Goal: Navigation & Orientation: Find specific page/section

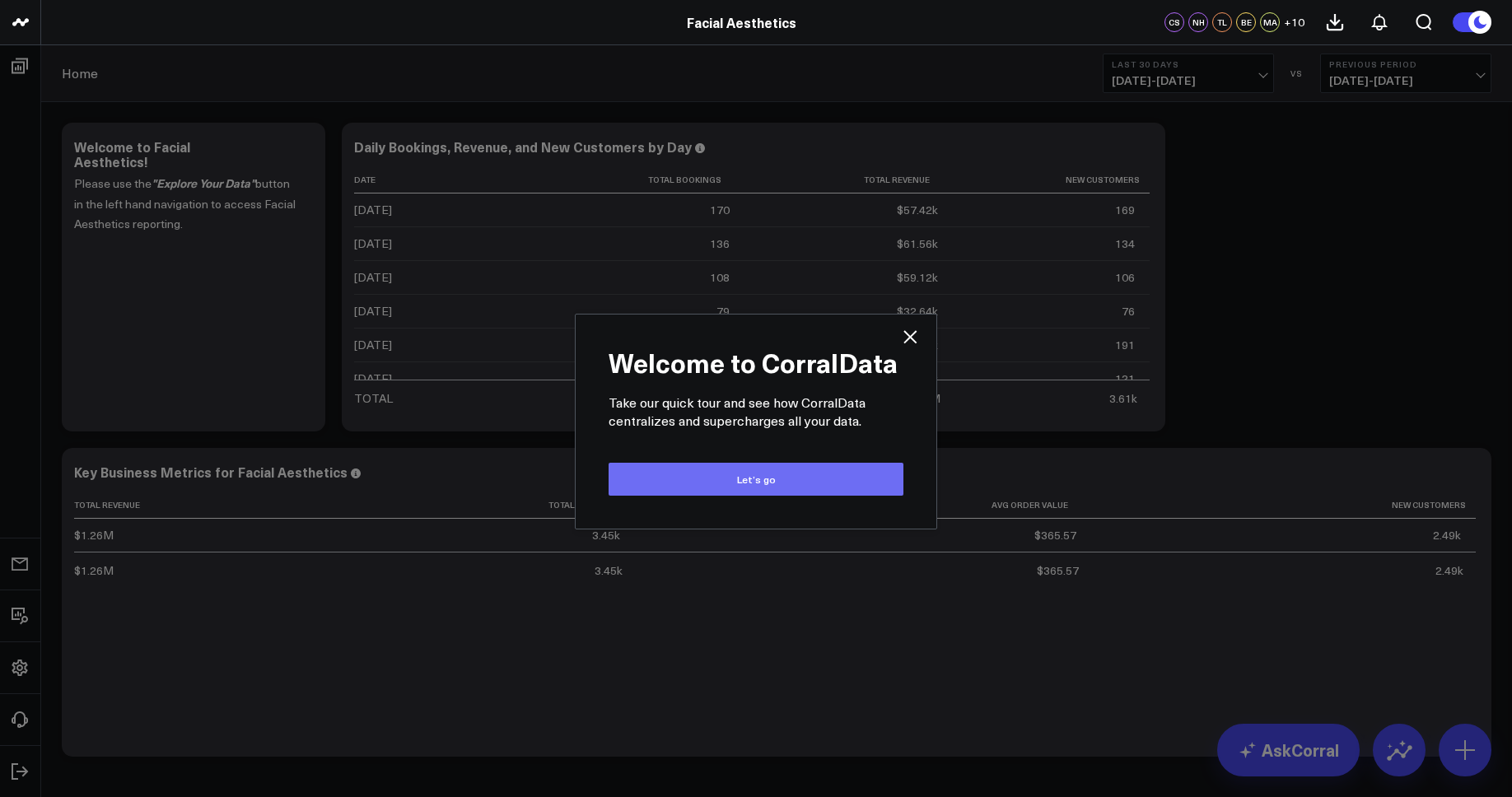
click at [771, 472] on button "Let’s go" at bounding box center [756, 479] width 294 height 33
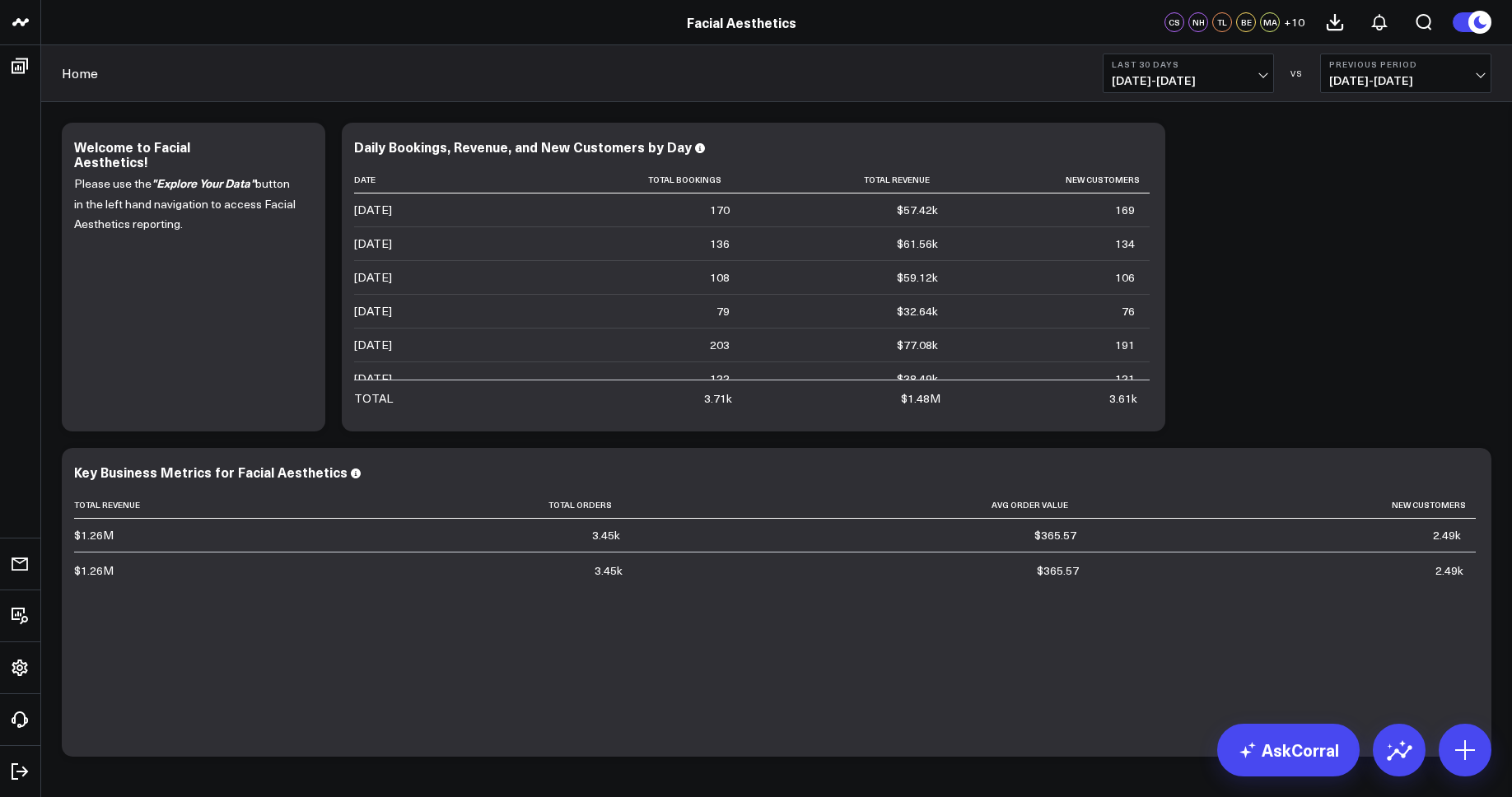
scroll to position [20, 0]
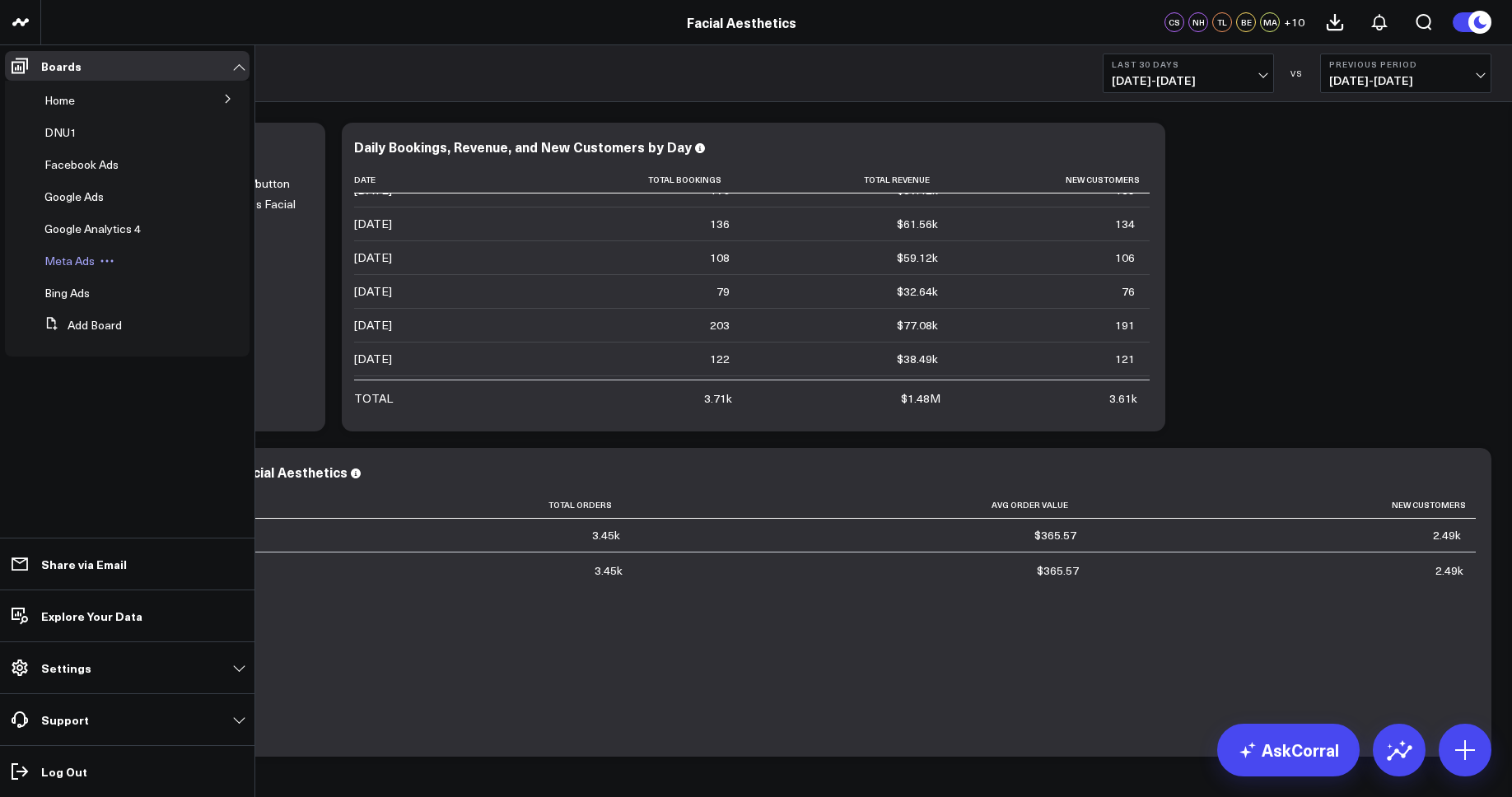
click at [76, 264] on span "Meta Ads" at bounding box center [70, 261] width 50 height 15
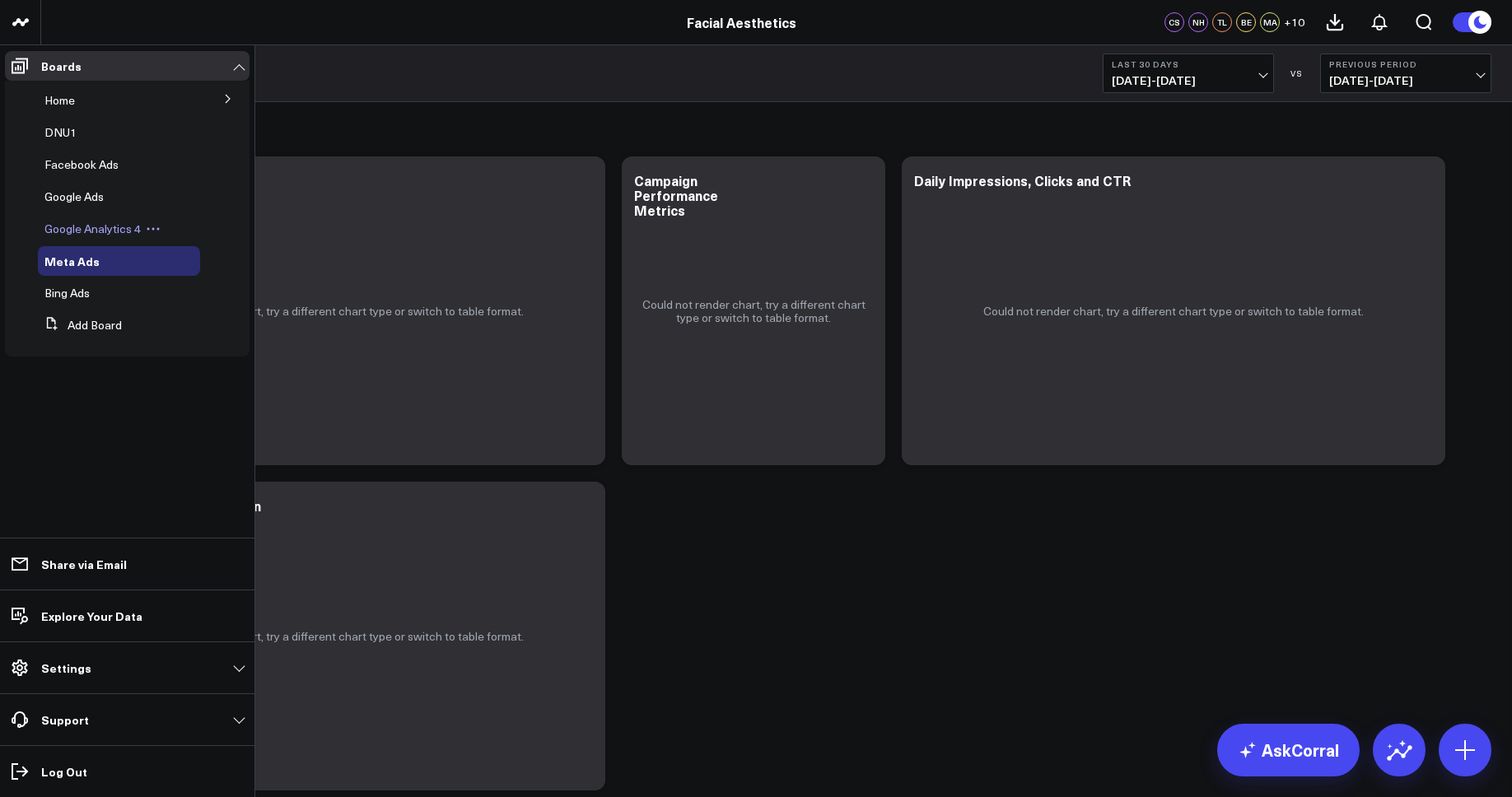
click at [85, 219] on div "Google Analytics 4" at bounding box center [119, 229] width 162 height 29
click at [116, 228] on span "Google Analytics 4" at bounding box center [93, 228] width 96 height 15
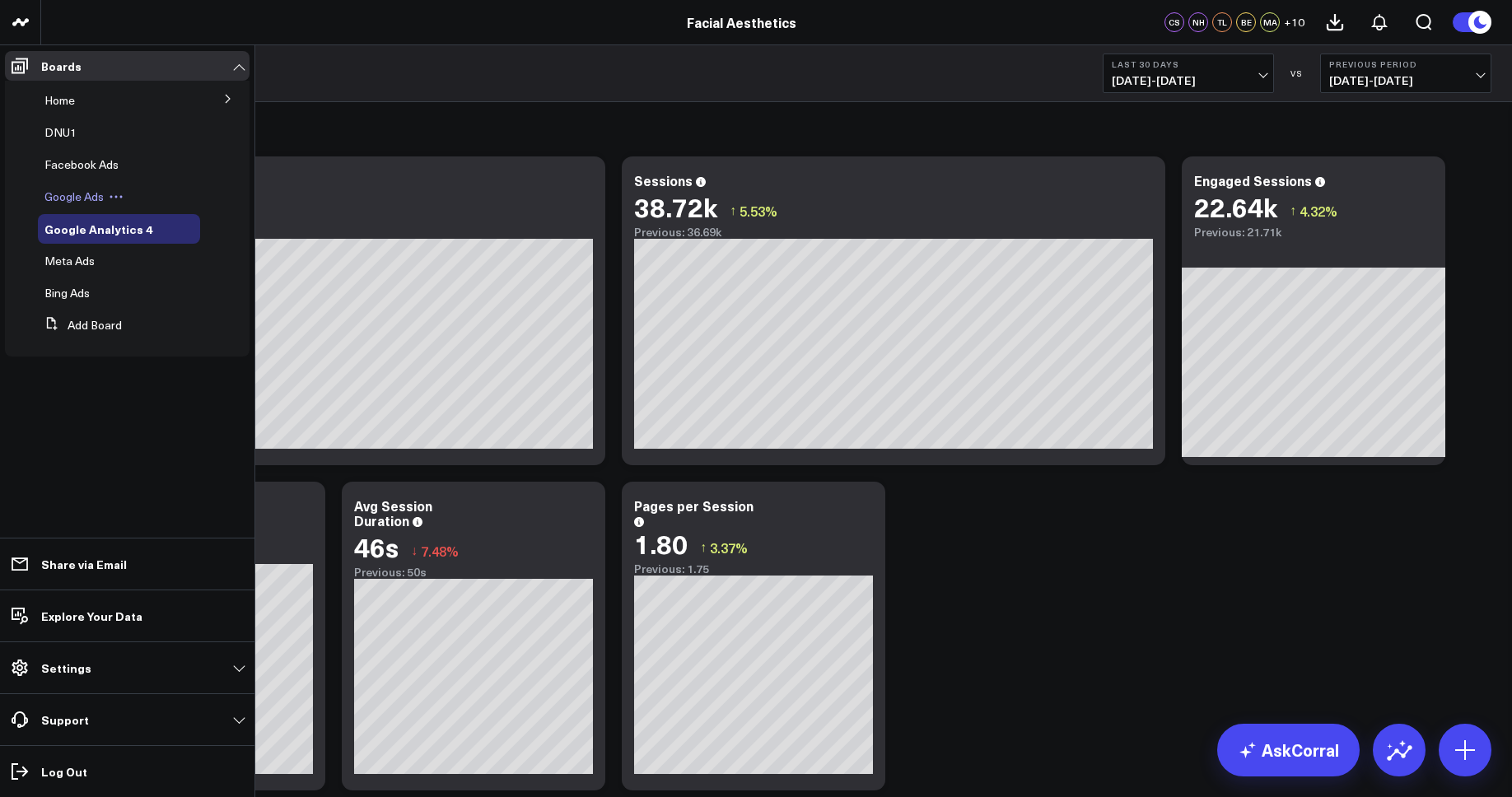
click at [89, 193] on span "Google Ads" at bounding box center [74, 196] width 59 height 15
